Goal: Complete application form

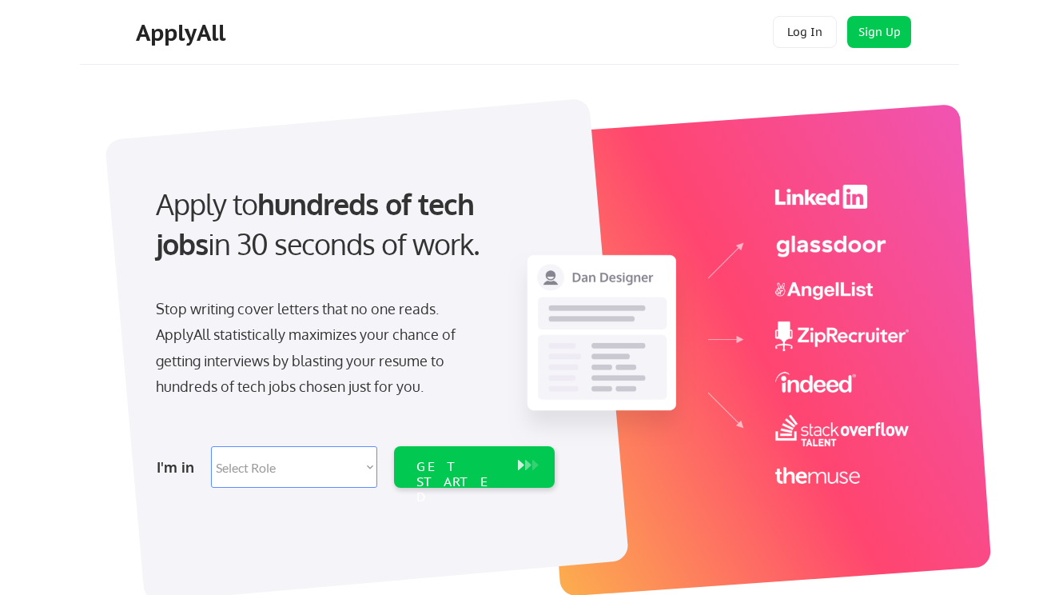
click at [315, 470] on select "Select Role Software Engineering Product Management Customer Success Sales UI/U…" at bounding box center [294, 467] width 166 height 42
select select ""design""
click at [211, 446] on select "Select Role Software Engineering Product Management Customer Success Sales UI/U…" at bounding box center [294, 467] width 166 height 42
select select ""design""
click at [461, 470] on div "GET STARTED" at bounding box center [460, 482] width 86 height 46
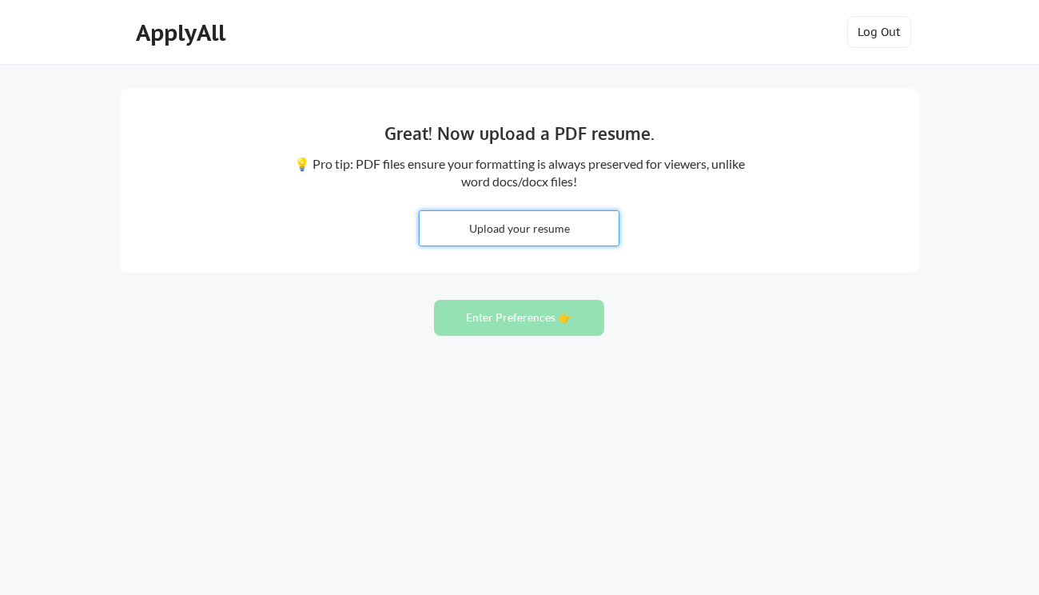
click at [487, 226] on input "file" at bounding box center [519, 228] width 199 height 34
type input "C:\fakepath\Jillian-Di-Benedetto-Resume-2025.pdf"
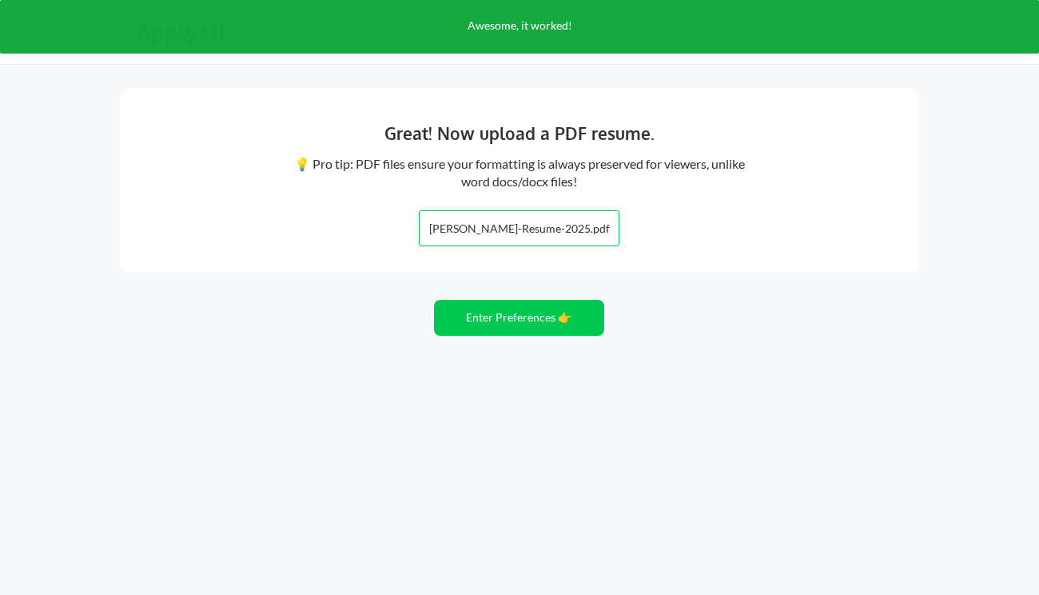
click at [517, 317] on button "Enter Preferences 👉" at bounding box center [519, 318] width 170 height 36
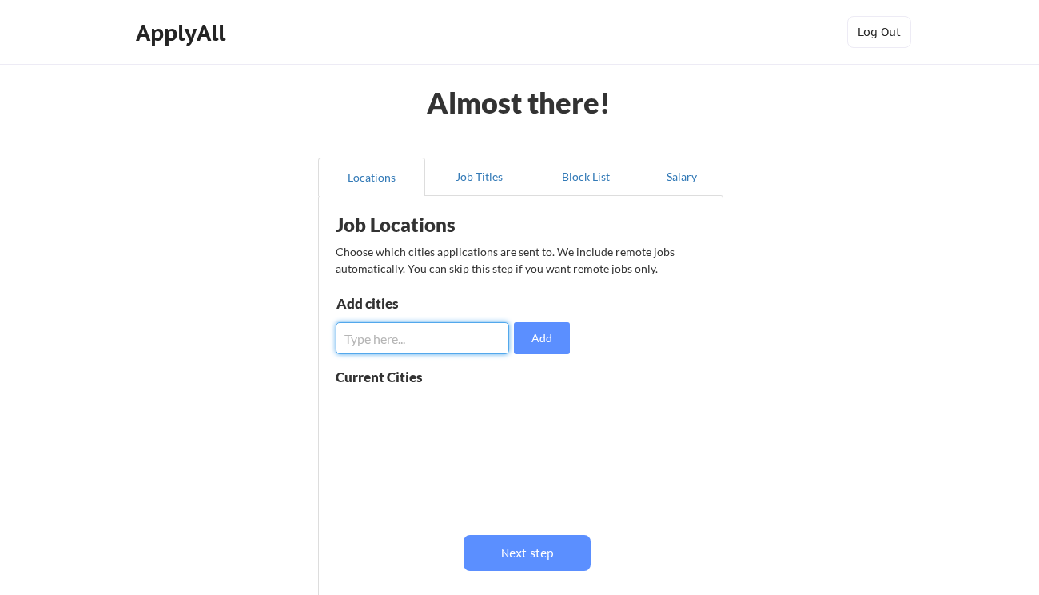
click at [471, 346] on input "input" at bounding box center [422, 338] width 173 height 32
type input "[GEOGRAPHIC_DATA], [GEOGRAPHIC_DATA]"
click at [540, 333] on button "Add" at bounding box center [542, 338] width 56 height 32
click at [441, 344] on input "input" at bounding box center [422, 338] width 173 height 32
type input "Ft. [GEOGRAPHIC_DATA], [GEOGRAPHIC_DATA]"
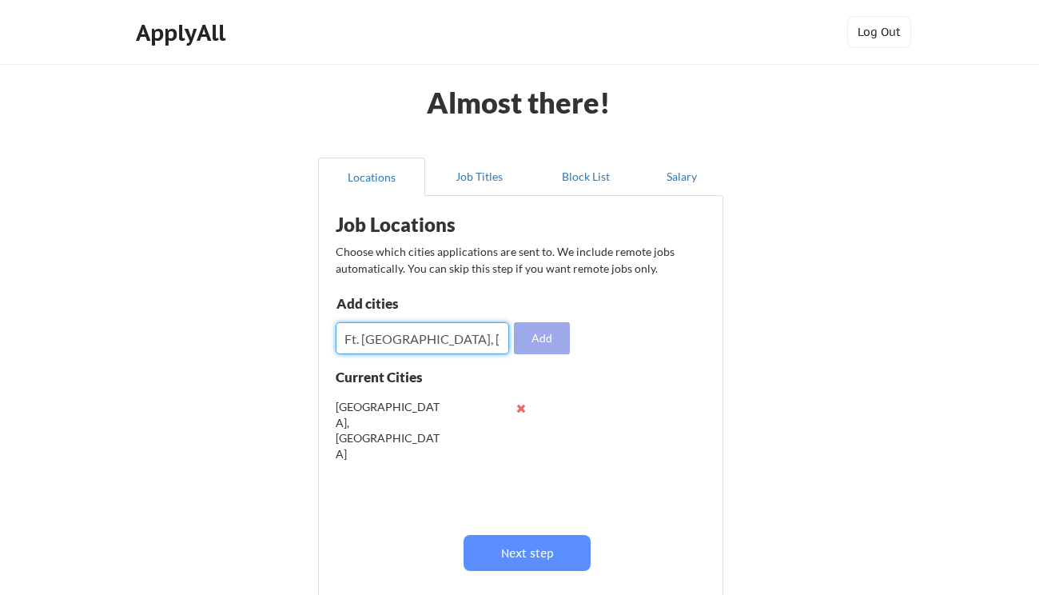
click at [530, 340] on button "Add" at bounding box center [542, 338] width 56 height 32
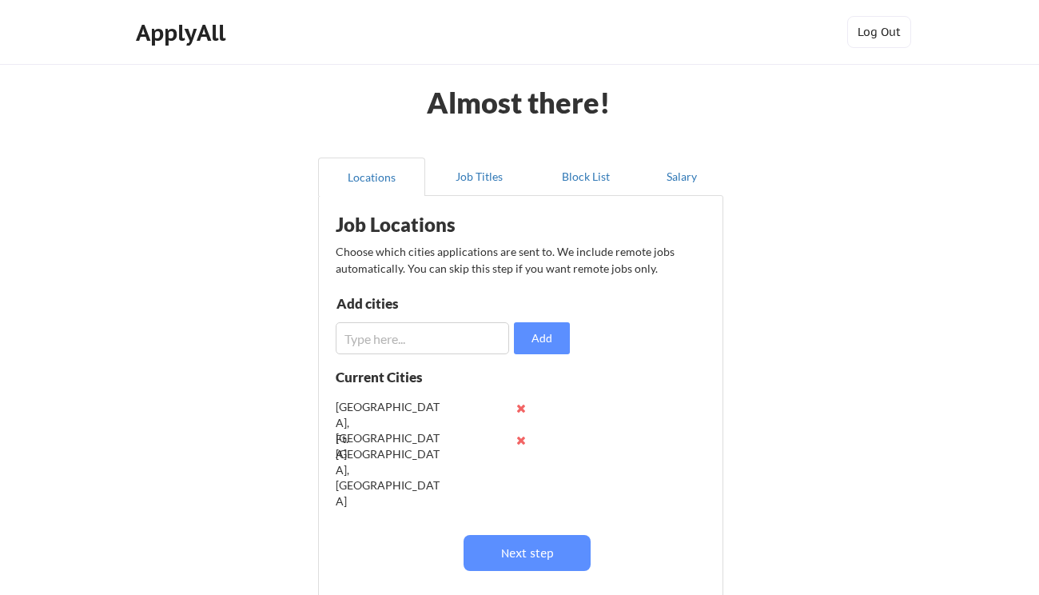
click at [420, 338] on input "input" at bounding box center [422, 338] width 173 height 32
type input "[GEOGRAPHIC_DATA], [GEOGRAPHIC_DATA]"
click at [540, 344] on button "Add" at bounding box center [542, 338] width 56 height 32
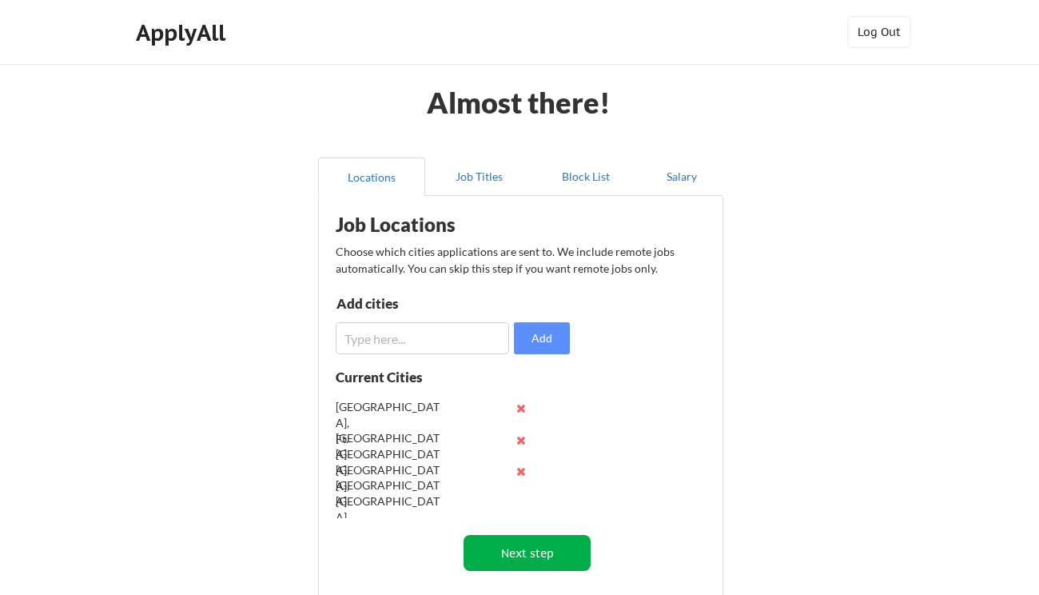
click at [518, 553] on button "Next step" at bounding box center [527, 553] width 127 height 36
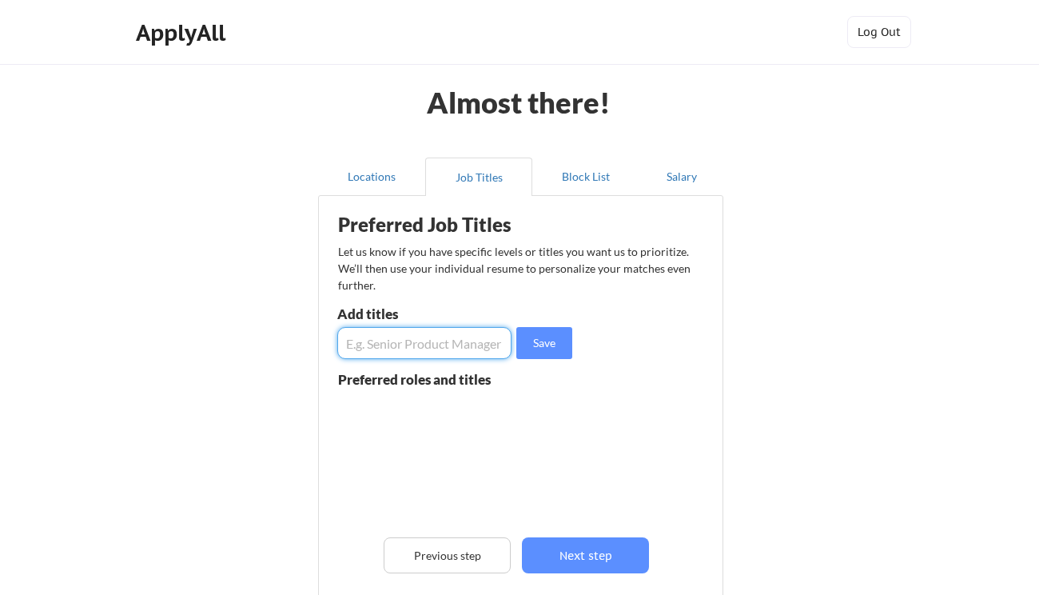
click at [437, 345] on input "input" at bounding box center [424, 343] width 174 height 32
type input "Design Director"
click at [539, 347] on button "Save" at bounding box center [544, 343] width 56 height 32
click at [455, 344] on input "input" at bounding box center [424, 343] width 174 height 32
type input "Design Lead"
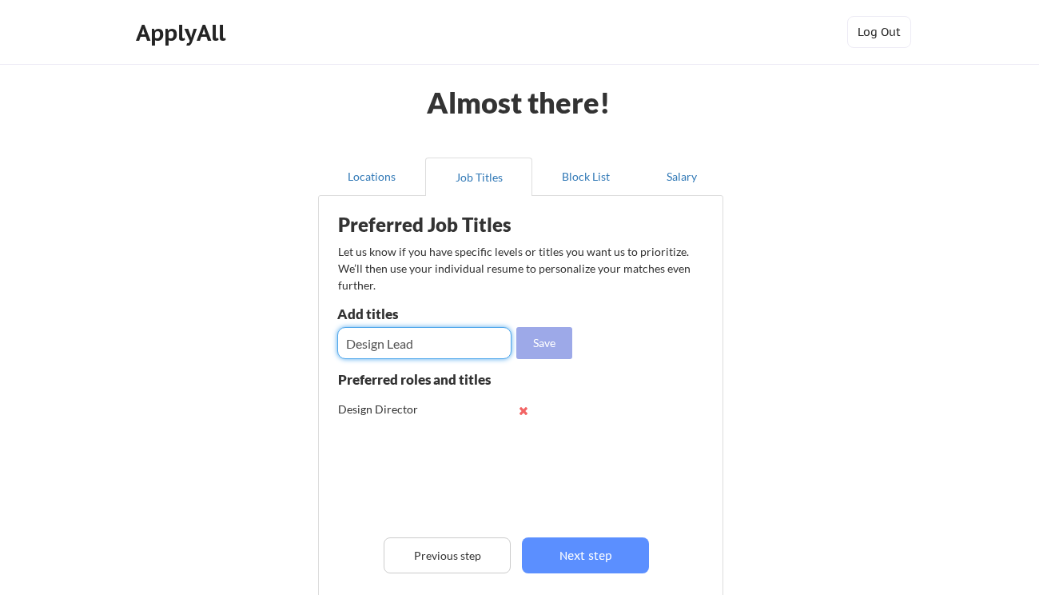
click at [554, 344] on button "Save" at bounding box center [544, 343] width 56 height 32
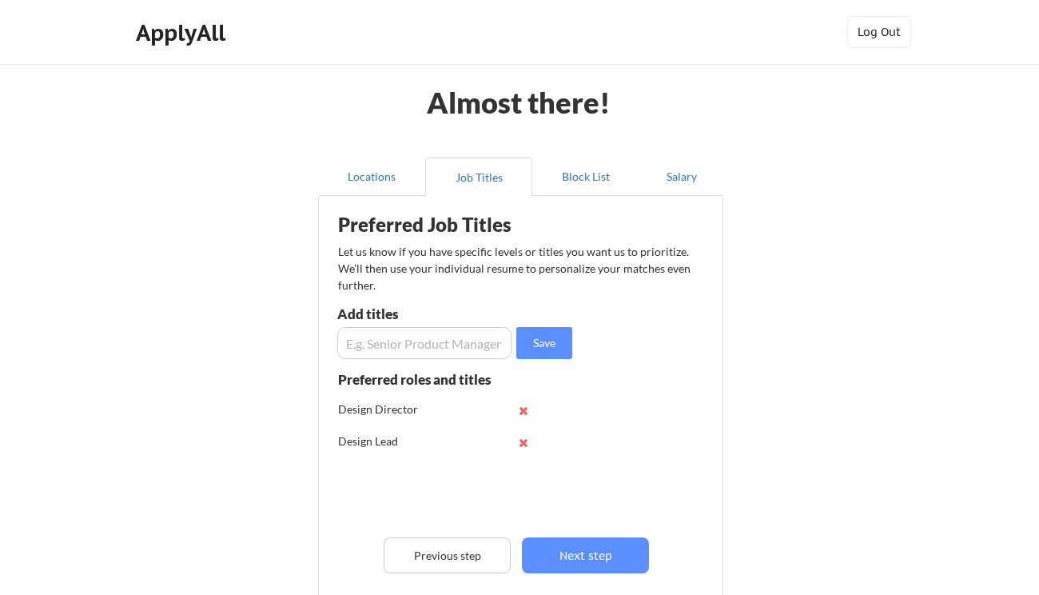
click at [453, 345] on input "input" at bounding box center [424, 343] width 174 height 32
type input "Creative Director"
click at [532, 345] on button "Save" at bounding box center [544, 343] width 56 height 32
click at [456, 340] on input "input" at bounding box center [424, 343] width 174 height 32
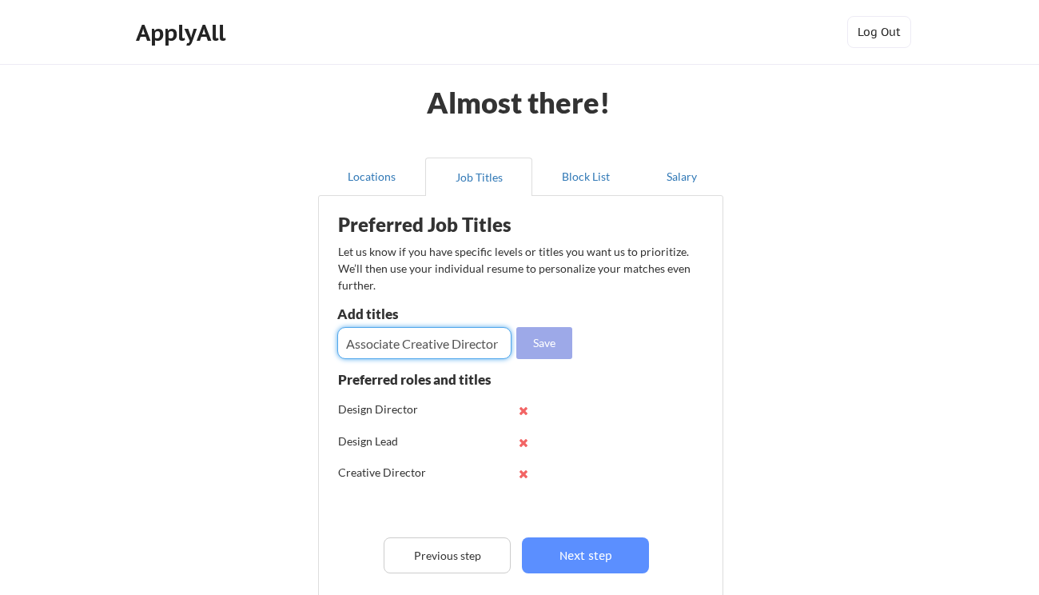
type input "Associate Creative Director"
click at [556, 340] on button "Save" at bounding box center [544, 343] width 56 height 32
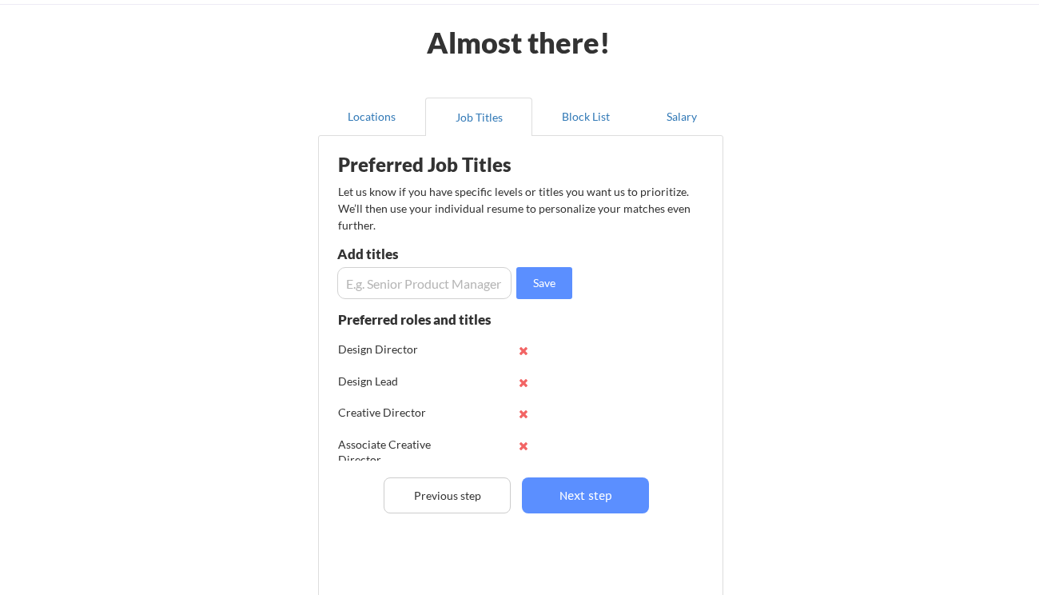
scroll to position [64, 0]
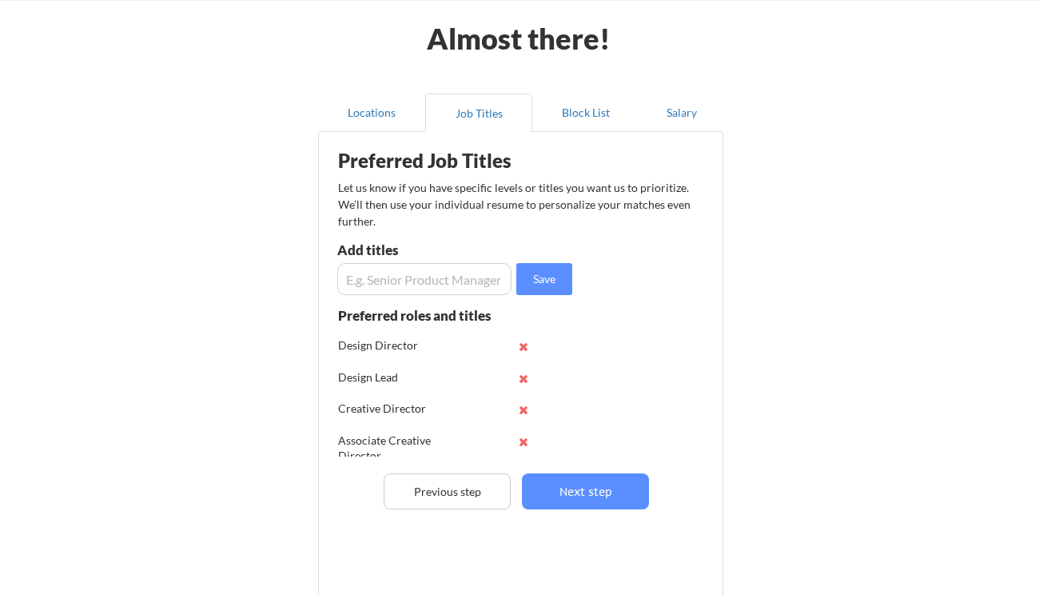
click at [437, 280] on input "input" at bounding box center [424, 279] width 174 height 32
type input "Senior Lead"
drag, startPoint x: 466, startPoint y: 278, endPoint x: 276, endPoint y: 278, distance: 190.3
click at [276, 278] on div "Almost there! Locations Job Titles Block List Salary Preferred Job Titles Let u…" at bounding box center [519, 342] width 1039 height 812
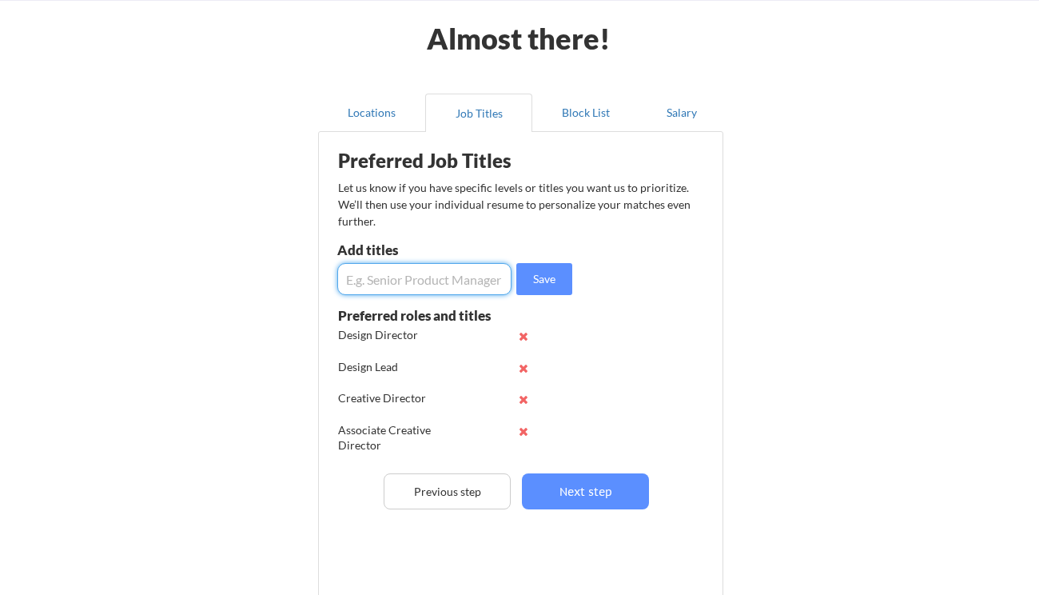
scroll to position [0, 0]
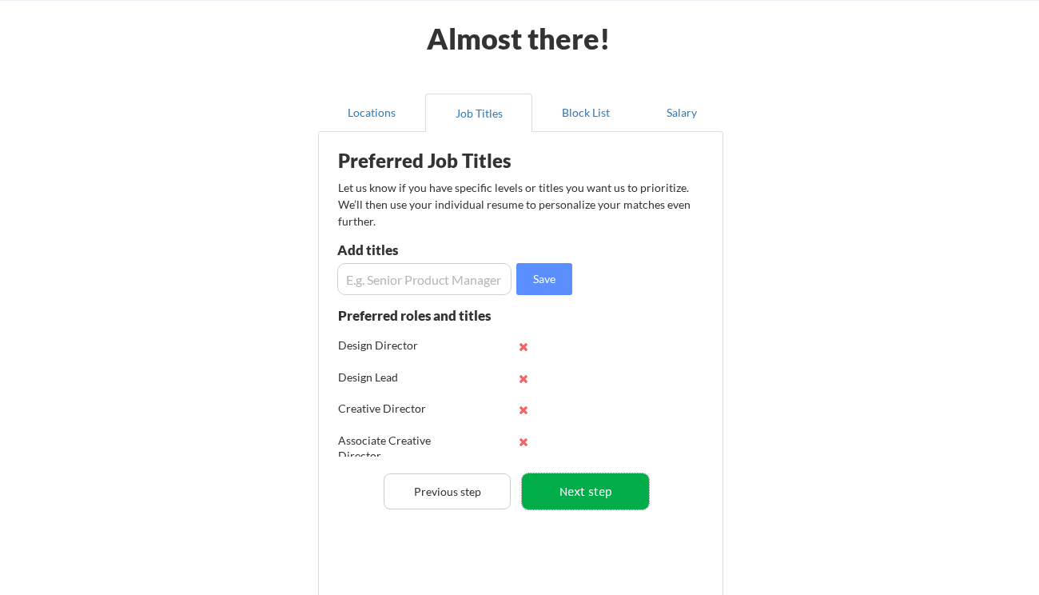
click at [608, 492] on button "Next step" at bounding box center [585, 491] width 127 height 36
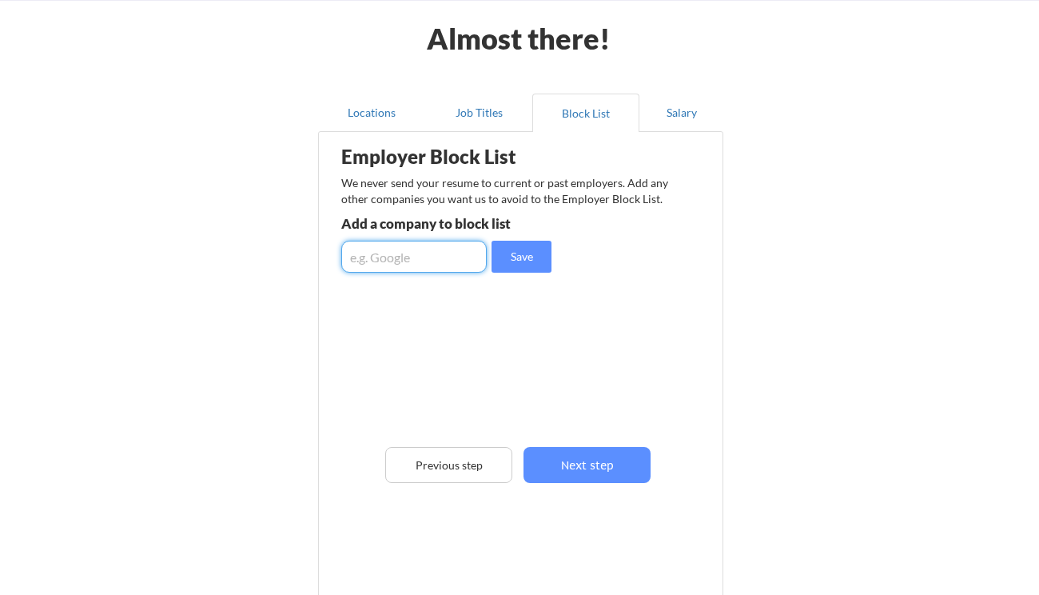
click at [436, 261] on input "input" at bounding box center [414, 257] width 146 height 32
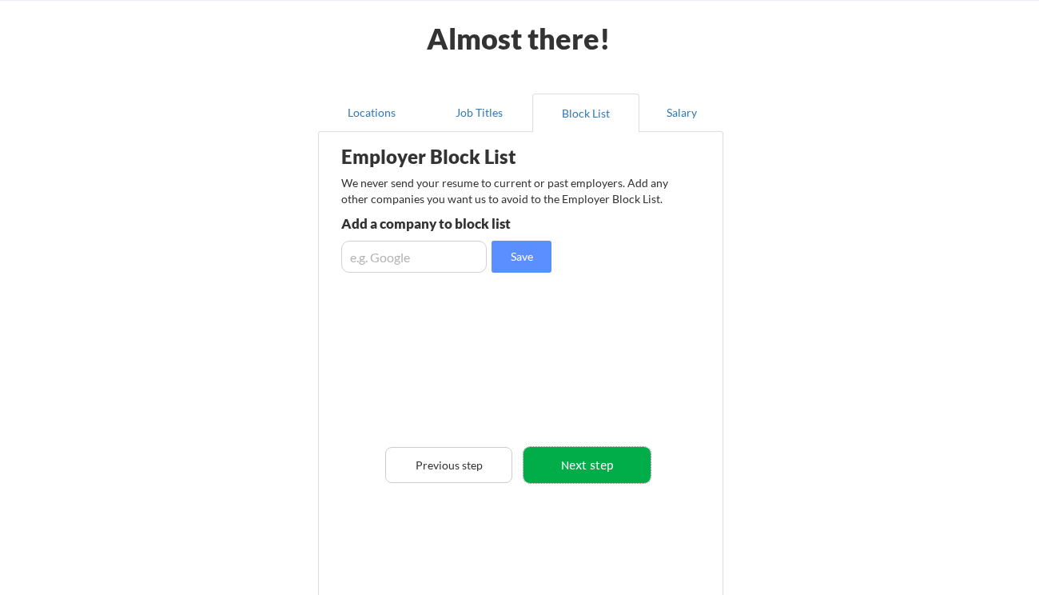
click at [585, 455] on button "Next step" at bounding box center [587, 465] width 127 height 36
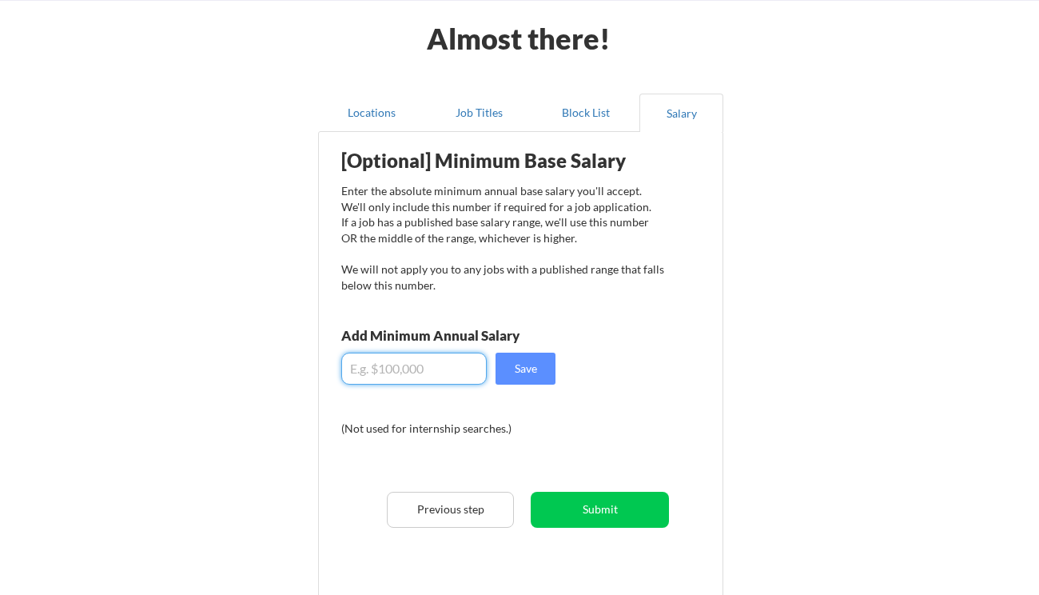
click at [393, 366] on input "input" at bounding box center [414, 369] width 146 height 32
type input "$125,000"
click at [539, 364] on button "Save" at bounding box center [526, 369] width 60 height 32
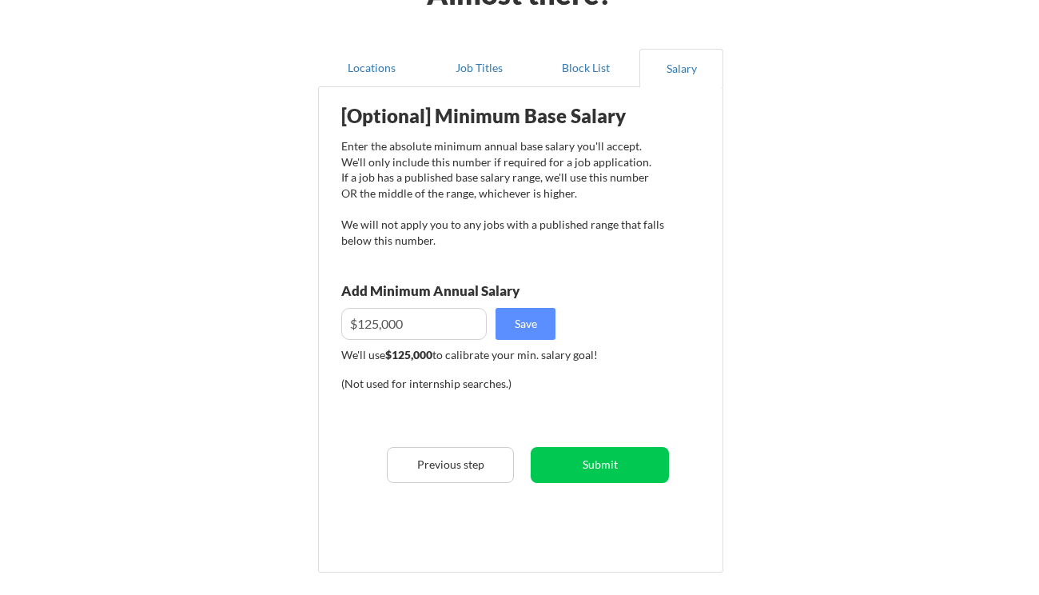
scroll to position [110, 0]
click at [596, 465] on button "Submit" at bounding box center [600, 464] width 138 height 36
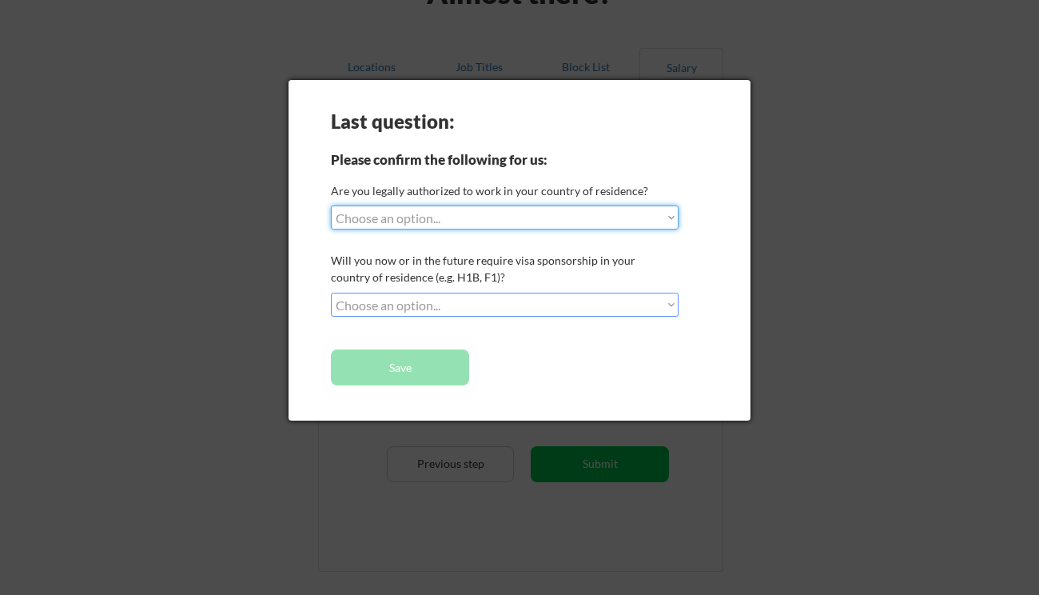
click at [497, 217] on select "Choose an option... Yes, I am a [DEMOGRAPHIC_DATA] Citizen Yes, I am a [DEMOGRA…" at bounding box center [505, 217] width 348 height 24
select select ""yes__i_am_a_[DEMOGRAPHIC_DATA]""
click at [331, 205] on select "Choose an option... Yes, I am a [DEMOGRAPHIC_DATA] Citizen Yes, I am a [DEMOGRA…" at bounding box center [505, 217] width 348 height 24
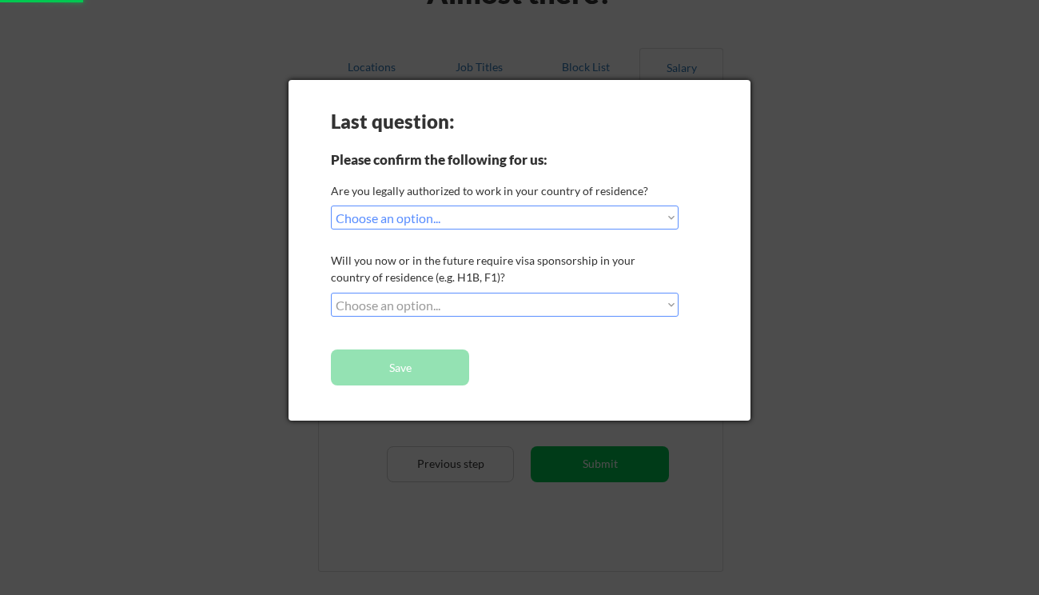
click at [468, 301] on select "Choose an option... No, I will not need sponsorship Yes, I will need sponsorship" at bounding box center [505, 305] width 348 height 24
select select ""no__i_will_not_need_sponsorship""
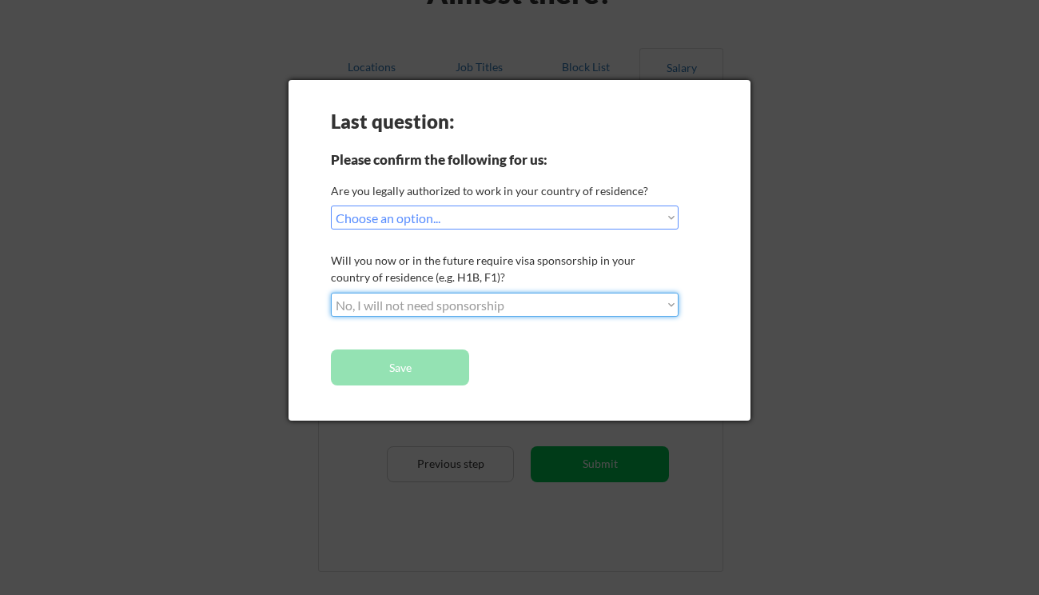
click at [331, 293] on select "Choose an option... No, I will not need sponsorship Yes, I will need sponsorship" at bounding box center [505, 305] width 348 height 24
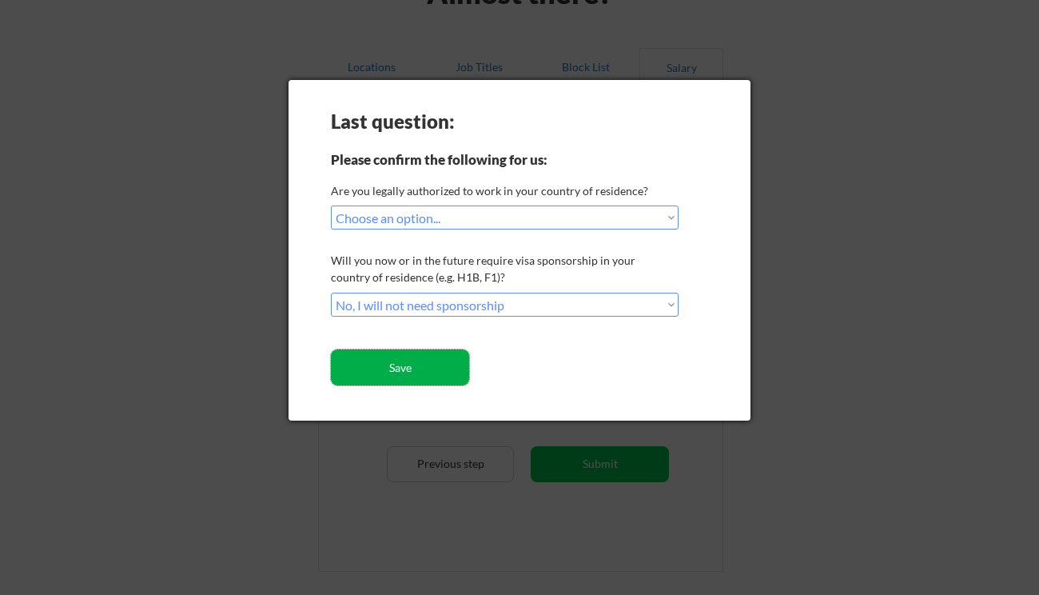
click at [426, 366] on button "Save" at bounding box center [400, 367] width 138 height 36
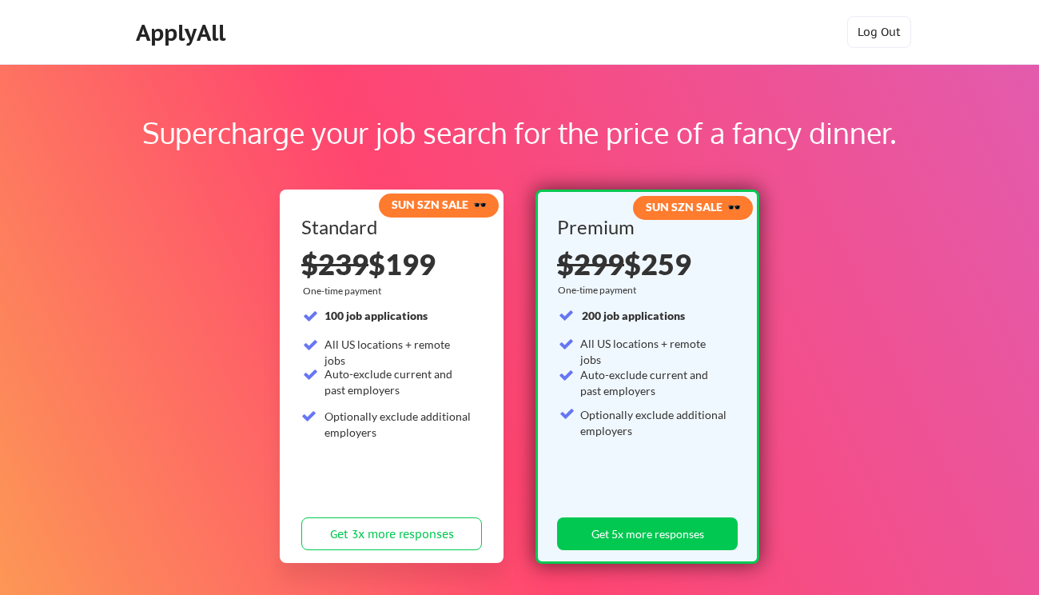
scroll to position [130, 0]
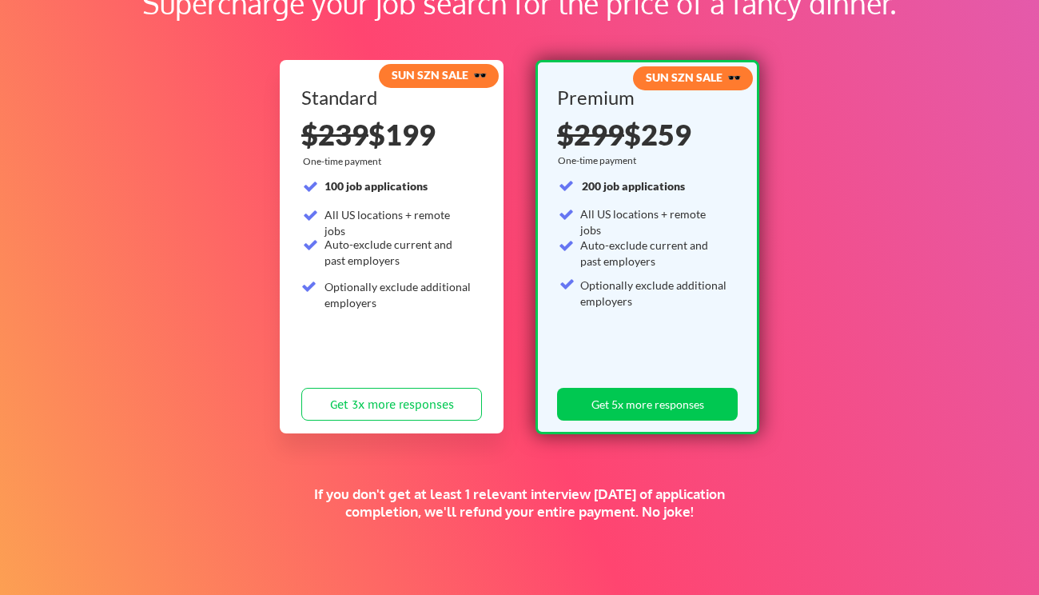
drag, startPoint x: 703, startPoint y: 509, endPoint x: 270, endPoint y: 487, distance: 433.1
click at [270, 487] on div "Supercharge your job search for the price of a fancy dinner. SUN SZN SALE 🕶️ St…" at bounding box center [519, 371] width 1039 height 874
drag, startPoint x: 297, startPoint y: 491, endPoint x: 716, endPoint y: 512, distance: 420.3
click at [716, 512] on div "If you don't get at least 1 relevant interview within 1 month of application co…" at bounding box center [519, 502] width 485 height 35
click at [851, 464] on div "Supercharge your job search for the price of a fancy dinner. SUN SZN SALE 🕶️ St…" at bounding box center [519, 371] width 1039 height 874
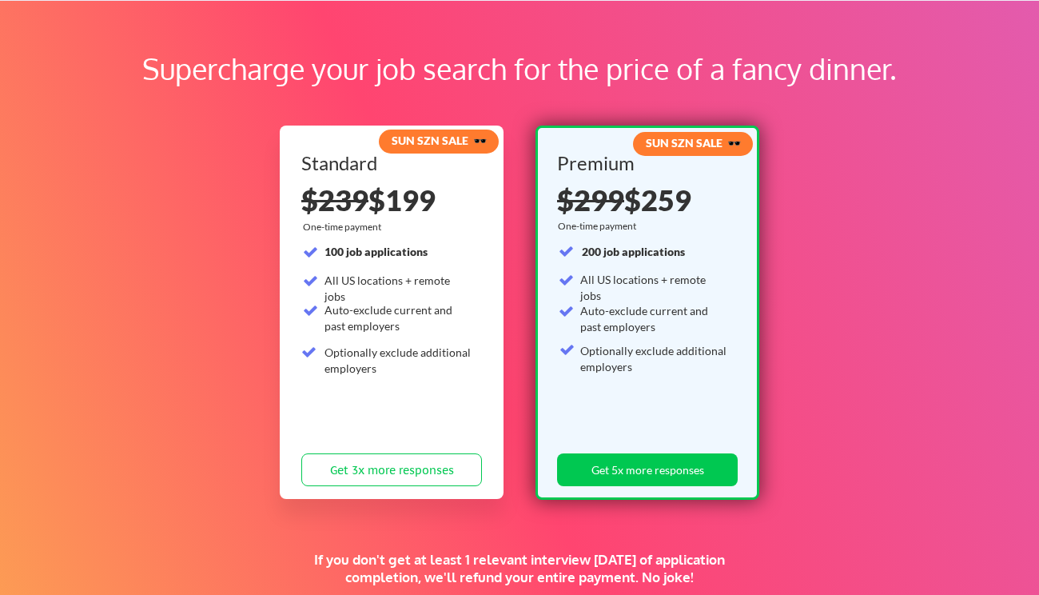
scroll to position [0, 0]
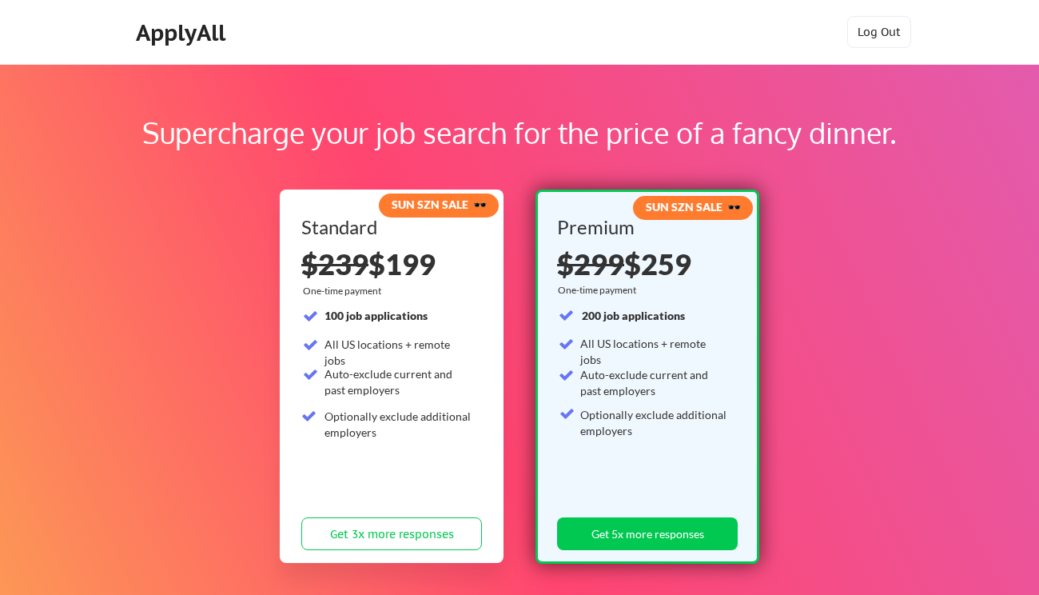
click at [1027, 90] on div "Supercharge your job search for the price of a fancy dinner. SUN SZN SALE 🕶️ St…" at bounding box center [519, 501] width 1039 height 874
click at [1020, 94] on div "Supercharge your job search for the price of a fancy dinner. SUN SZN SALE 🕶️ St…" at bounding box center [519, 501] width 1039 height 874
click at [878, 33] on button "Log Out" at bounding box center [879, 32] width 64 height 32
